Goal: Use online tool/utility: Use online tool/utility

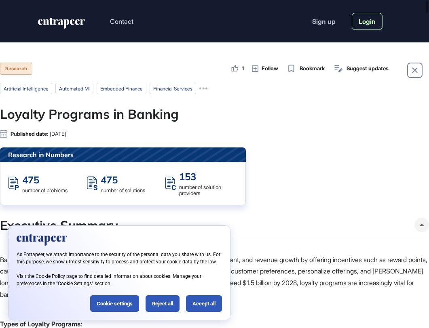
click at [371, 26] on link "Login" at bounding box center [366, 21] width 31 height 17
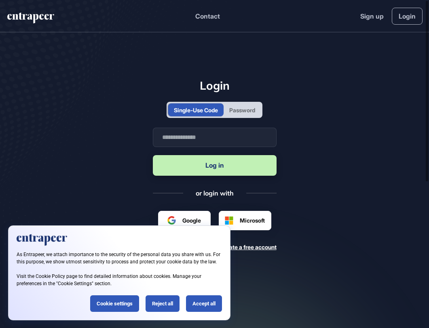
scroll to position [0, 0]
click at [212, 139] on input "text" at bounding box center [215, 137] width 124 height 19
type input "**********"
click at [219, 166] on button "Log in" at bounding box center [215, 165] width 124 height 21
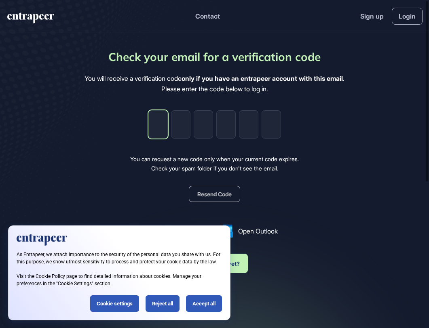
click at [163, 131] on input "tel" at bounding box center [157, 124] width 19 height 28
click at [158, 124] on input "tel" at bounding box center [157, 124] width 19 height 28
click at [170, 301] on div "Reject all" at bounding box center [162, 303] width 34 height 17
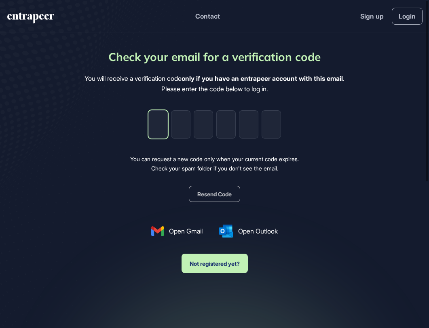
click at [157, 130] on input "tel" at bounding box center [157, 124] width 19 height 28
click at [157, 122] on input "tel" at bounding box center [157, 124] width 19 height 28
click at [164, 122] on input "tel" at bounding box center [157, 124] width 19 height 28
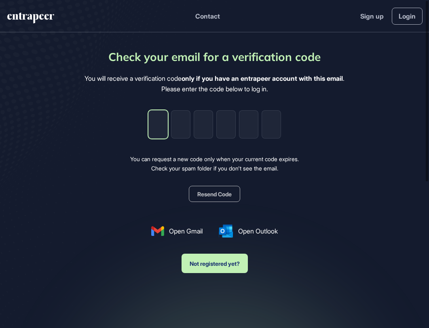
type input "*"
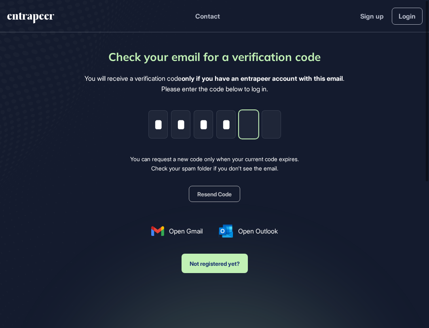
type input "*"
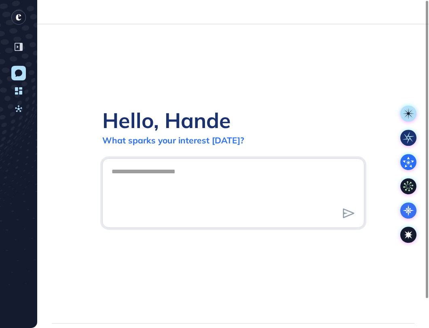
scroll to position [0, 0]
click at [239, 195] on textarea at bounding box center [233, 192] width 253 height 57
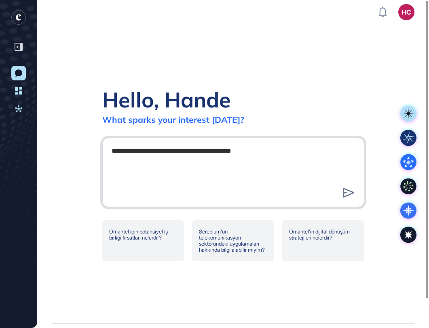
type textarea "**********"
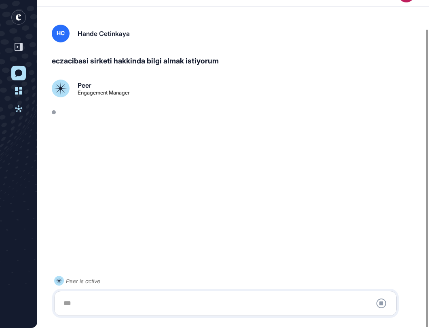
scroll to position [32, 0]
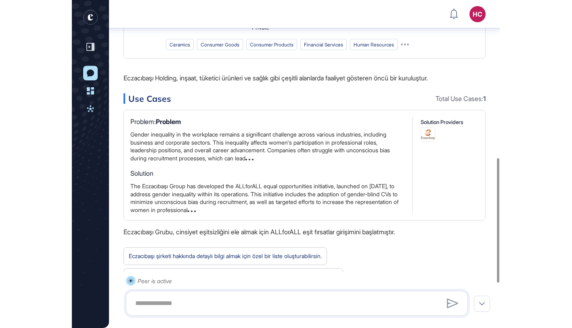
scroll to position [420, 0]
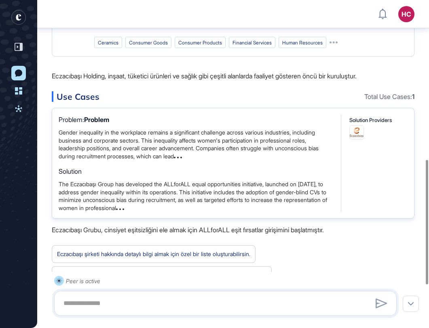
click at [282, 160] on div "Gender inequality in the workplace remains a significant challenge across vario…" at bounding box center [196, 144] width 274 height 32
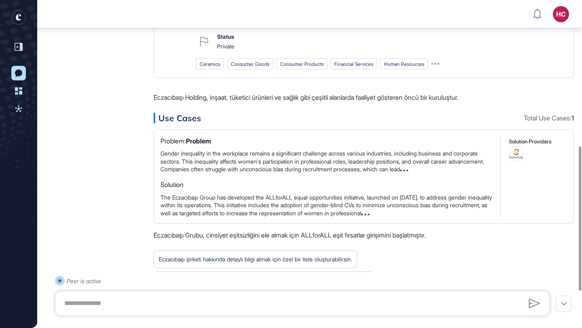
scroll to position [328, 582]
